Goal: Information Seeking & Learning: Learn about a topic

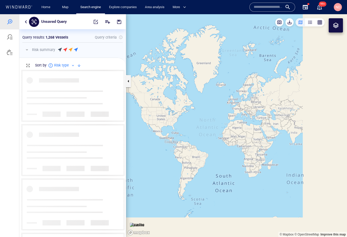
scroll to position [168, 107]
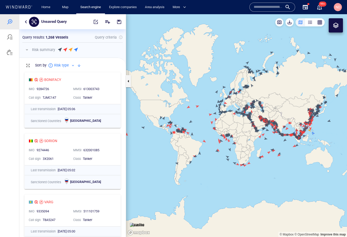
click at [28, 49] on button "button" at bounding box center [27, 50] width 6 height 6
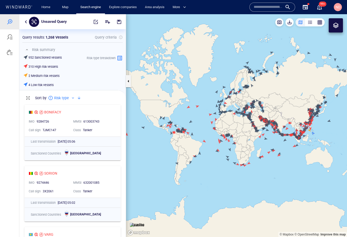
scroll to position [135, 107]
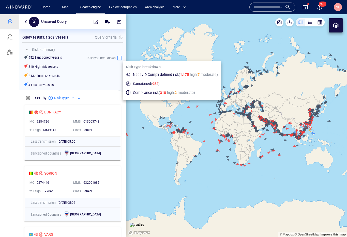
click at [119, 56] on icon at bounding box center [120, 58] width 6 height 6
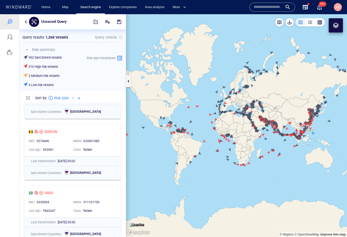
scroll to position [16, 0]
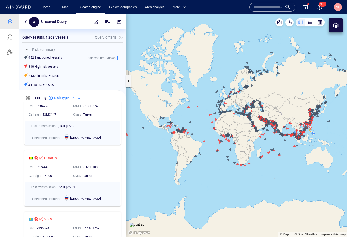
click at [24, 21] on button "button" at bounding box center [26, 22] width 6 height 6
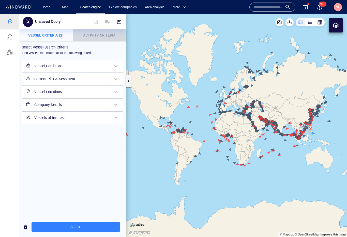
click at [98, 35] on span "Activity Criteria" at bounding box center [99, 35] width 32 height 4
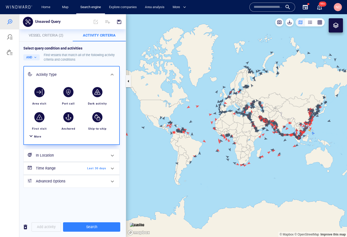
click at [37, 139] on div "More" at bounding box center [37, 137] width 7 height 5
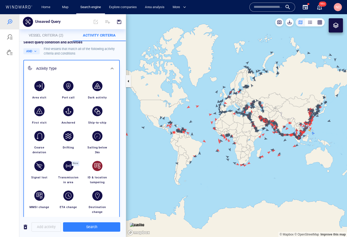
scroll to position [6, 0]
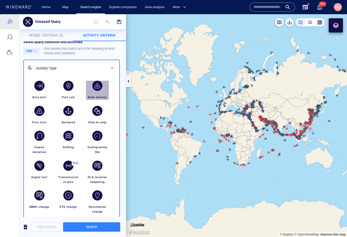
click at [98, 89] on div "button" at bounding box center [97, 86] width 10 height 10
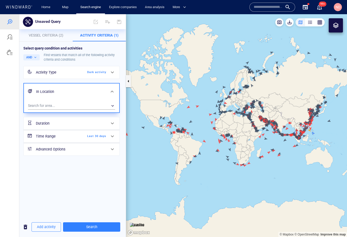
click at [94, 133] on div "Time Range Last 30 days" at bounding box center [71, 136] width 74 height 10
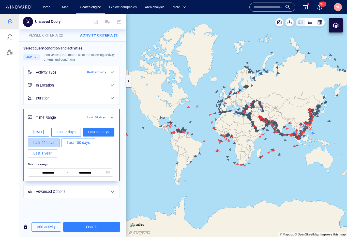
click at [51, 144] on span "Last 60 days" at bounding box center [43, 143] width 21 height 6
type input "**********"
click at [92, 62] on div "**********" at bounding box center [72, 122] width 101 height 156
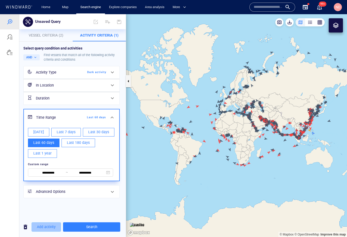
click at [49, 228] on span "Add activity" at bounding box center [46, 227] width 19 height 6
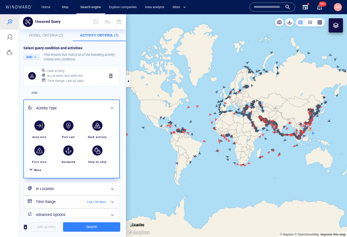
click at [27, 173] on div "More" at bounding box center [71, 170] width 89 height 9
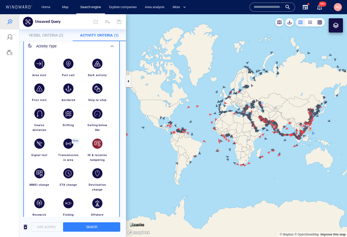
scroll to position [67, 0]
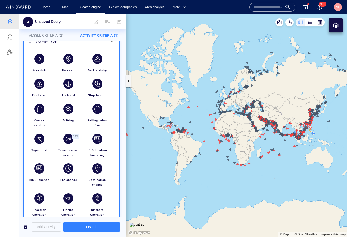
click at [95, 144] on div "button" at bounding box center [97, 139] width 14 height 14
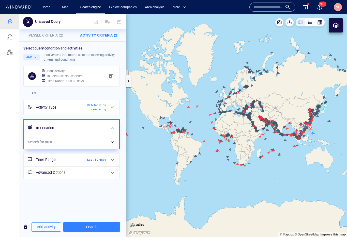
click at [91, 155] on div "Time Range Last 30 days" at bounding box center [71, 160] width 74 height 10
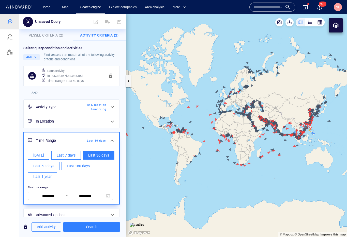
click at [70, 167] on span "Last 180 days" at bounding box center [78, 166] width 23 height 6
type input "**********"
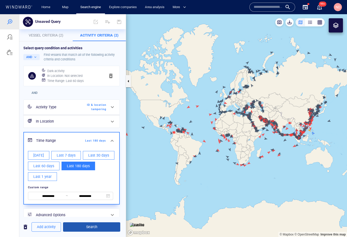
click at [98, 226] on span "Search" at bounding box center [91, 227] width 49 height 6
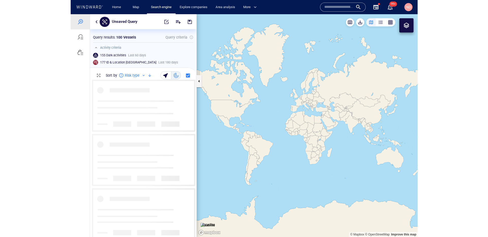
scroll to position [157, 107]
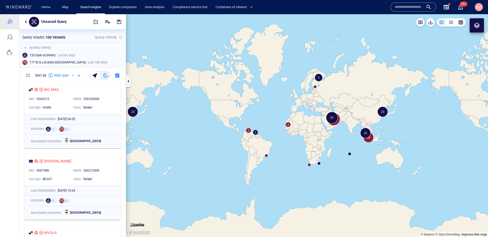
click at [27, 24] on button "button" at bounding box center [26, 22] width 6 height 6
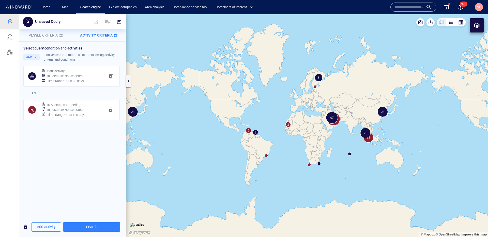
click at [34, 37] on span "Vessel Criteria (2)" at bounding box center [46, 35] width 35 height 4
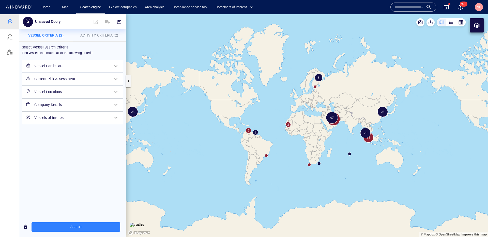
click at [58, 66] on h6 "Vessel Particulars" at bounding box center [72, 66] width 76 height 6
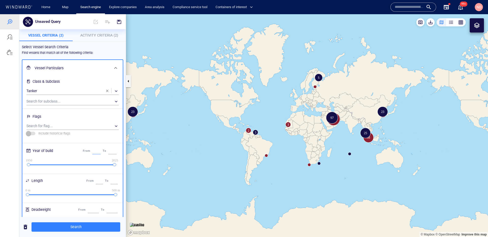
click at [93, 152] on input "****" at bounding box center [96, 151] width 8 height 7
type input "****"
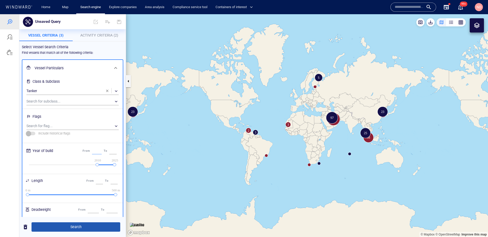
scroll to position [0, 0]
click at [107, 226] on span "Search" at bounding box center [76, 227] width 81 height 6
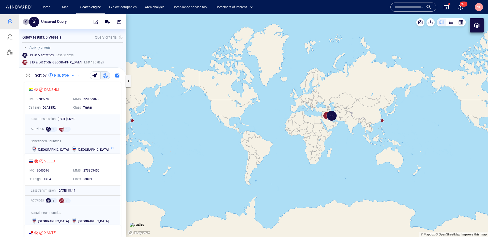
click at [28, 23] on button "button" at bounding box center [26, 22] width 6 height 6
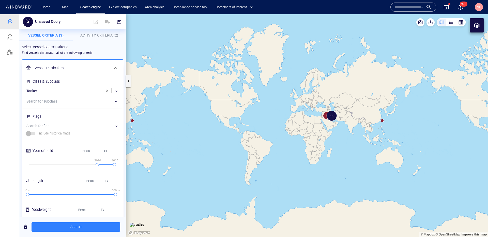
click at [117, 69] on span at bounding box center [116, 68] width 6 height 6
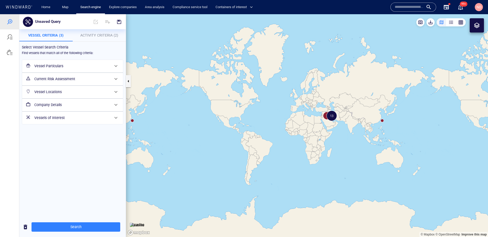
click at [118, 78] on span at bounding box center [116, 79] width 6 height 6
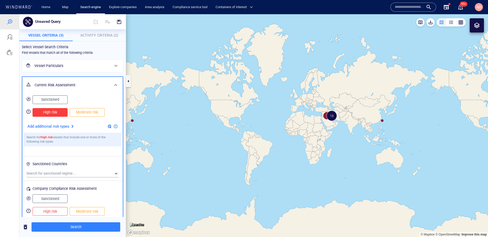
click at [73, 126] on div at bounding box center [72, 127] width 6 height 6
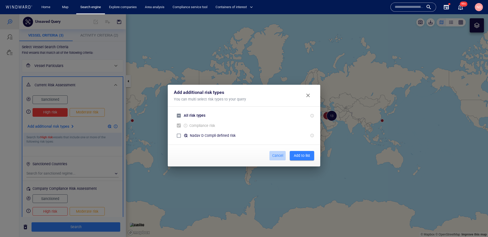
click at [275, 152] on button "Cancel" at bounding box center [278, 155] width 16 height 9
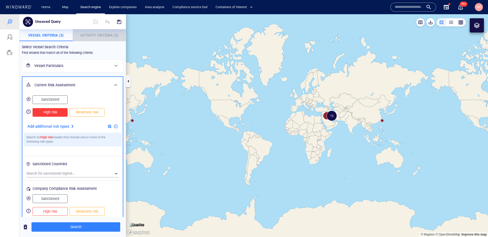
click at [93, 35] on span "Activity Criteria (2)" at bounding box center [99, 35] width 38 height 4
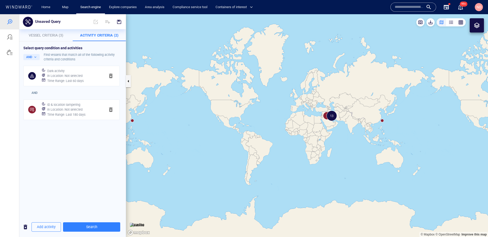
click at [51, 27] on div "Unsaved Query" at bounding box center [72, 21] width 107 height 15
click at [51, 33] on p "Vessel Criteria (3)" at bounding box center [45, 35] width 47 height 6
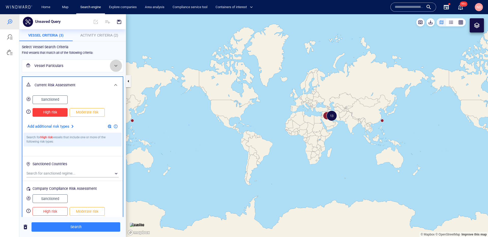
click at [113, 64] on span at bounding box center [116, 66] width 6 height 6
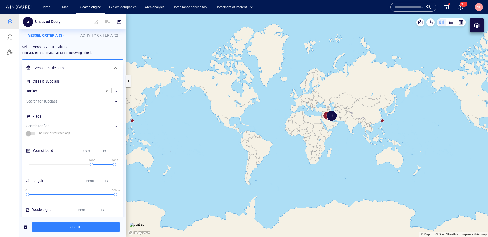
drag, startPoint x: 98, startPoint y: 164, endPoint x: 92, endPoint y: 164, distance: 6.4
click at [92, 164] on div at bounding box center [91, 164] width 3 height 3
type input "****"
click at [95, 225] on span "Search" at bounding box center [76, 227] width 81 height 6
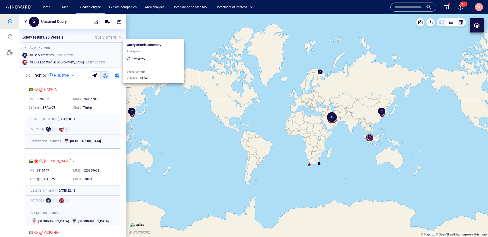
click at [121, 35] on div at bounding box center [121, 37] width 4 height 4
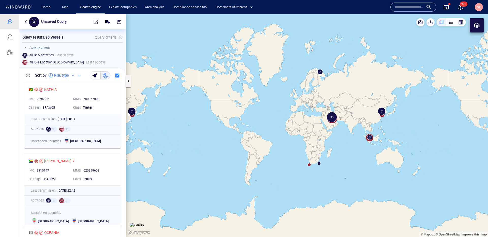
click at [72, 77] on div at bounding box center [73, 75] width 4 height 4
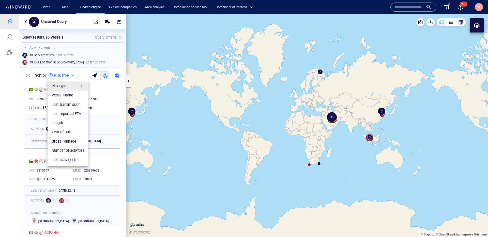
click at [75, 87] on div "Risk type" at bounding box center [68, 86] width 33 height 6
click at [72, 84] on div "Risk type" at bounding box center [68, 86] width 33 height 6
click at [80, 74] on div at bounding box center [244, 125] width 488 height 223
click at [78, 75] on div at bounding box center [244, 125] width 488 height 223
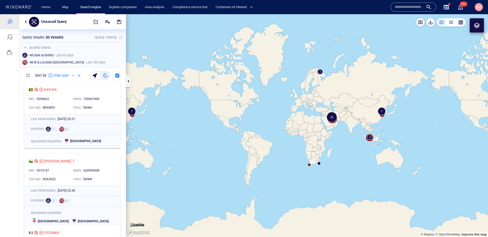
click at [79, 77] on div at bounding box center [79, 75] width 6 height 6
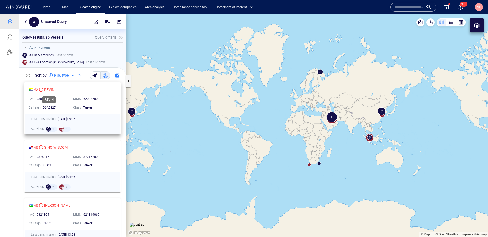
click at [49, 91] on div "REVIN" at bounding box center [49, 90] width 10 height 6
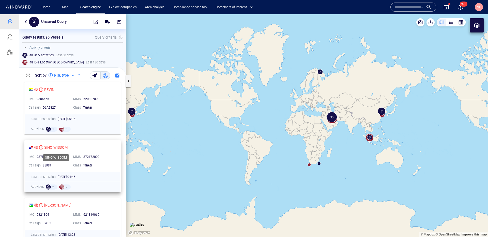
click at [64, 146] on div "SINO WISDOM" at bounding box center [55, 148] width 23 height 6
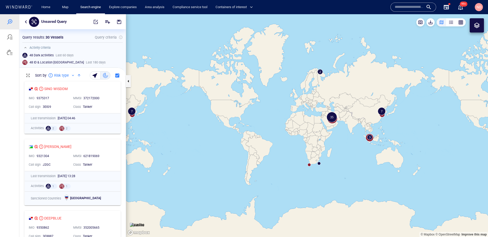
scroll to position [109, 0]
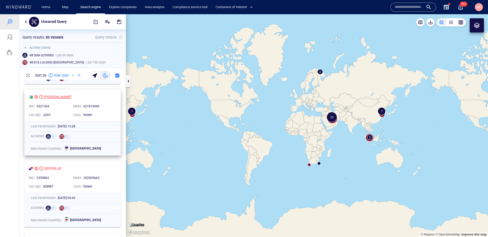
click at [51, 97] on div "[PERSON_NAME]" at bounding box center [57, 97] width 27 height 6
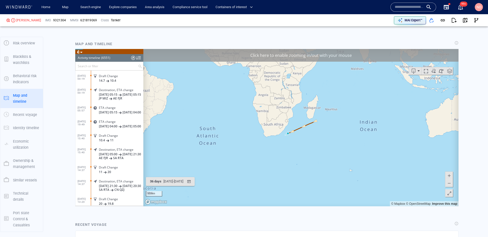
scroll to position [591, 0]
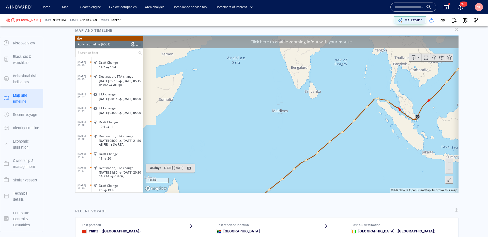
click at [133, 42] on div at bounding box center [133, 45] width 4 height 8
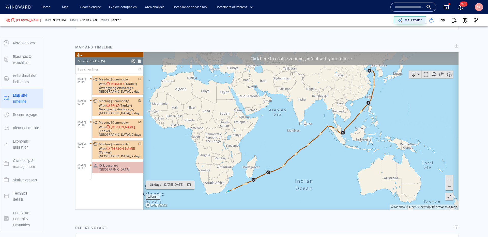
scroll to position [578, 0]
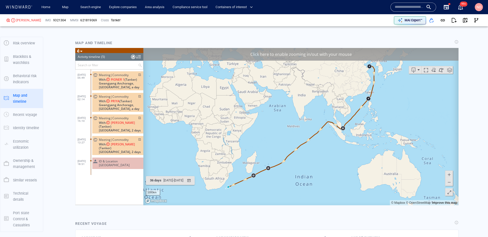
click at [132, 56] on div at bounding box center [133, 57] width 4 height 8
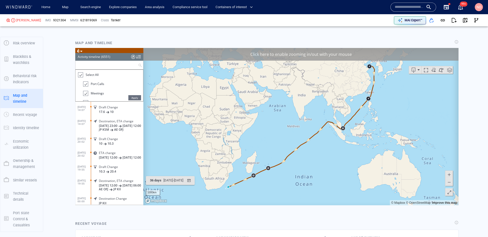
click at [124, 64] on input "text" at bounding box center [107, 65] width 63 height 8
click at [91, 72] on label "Select All" at bounding box center [92, 74] width 13 height 5
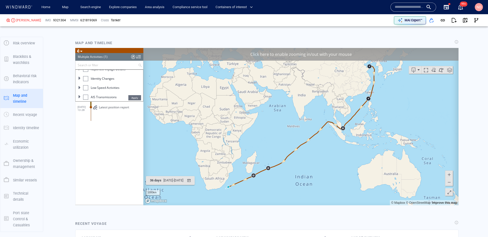
scroll to position [63, 0]
click at [78, 95] on ul "Select All Port Calls Meetings Alerts Alerts and Risk Indicators Area Visits Re…" at bounding box center [110, 86] width 68 height 32
click at [78, 96] on span at bounding box center [79, 95] width 3 height 3
click at [88, 88] on li "Dark activity end" at bounding box center [114, 86] width 58 height 9
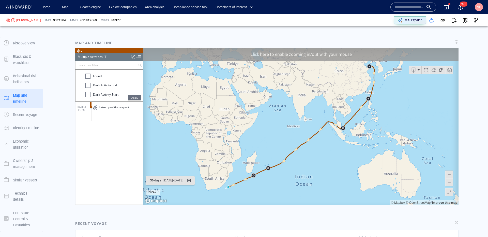
click at [88, 95] on div at bounding box center [87, 94] width 5 height 5
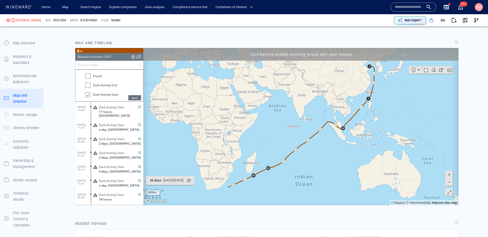
click at [134, 98] on span "Apply" at bounding box center [134, 97] width 13 height 5
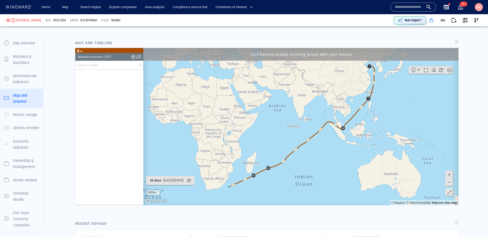
scroll to position [1366, 0]
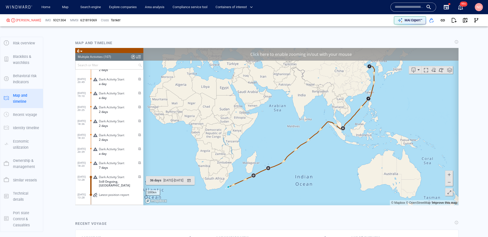
click at [53, 22] on span "9321304" at bounding box center [59, 20] width 13 height 5
copy span "9321304"
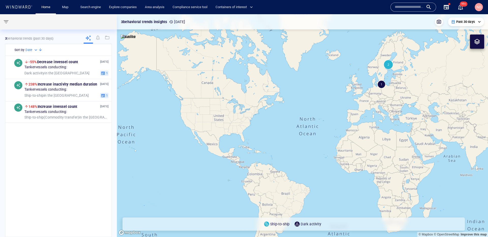
click at [402, 11] on div at bounding box center [414, 7] width 46 height 9
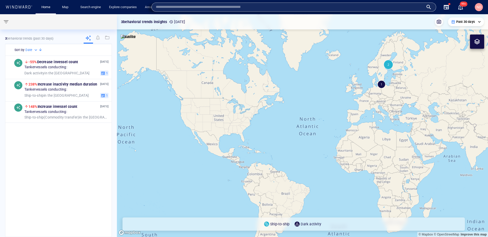
click at [228, 6] on input "text" at bounding box center [290, 7] width 268 height 8
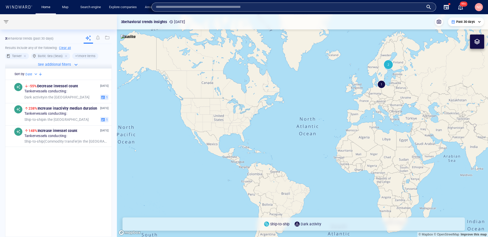
paste input "*******"
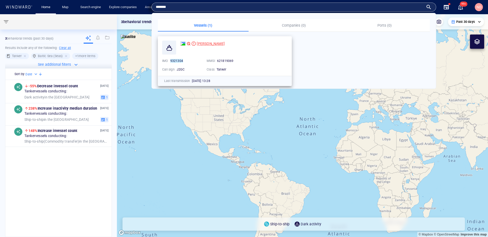
type input "*******"
click at [198, 41] on div "[PERSON_NAME]" at bounding box center [211, 44] width 28 height 6
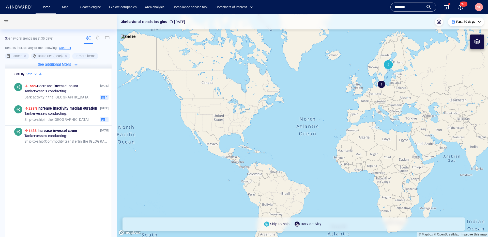
click at [67, 48] on h6 "Clear all" at bounding box center [65, 48] width 12 height 5
